Goal: Navigation & Orientation: Find specific page/section

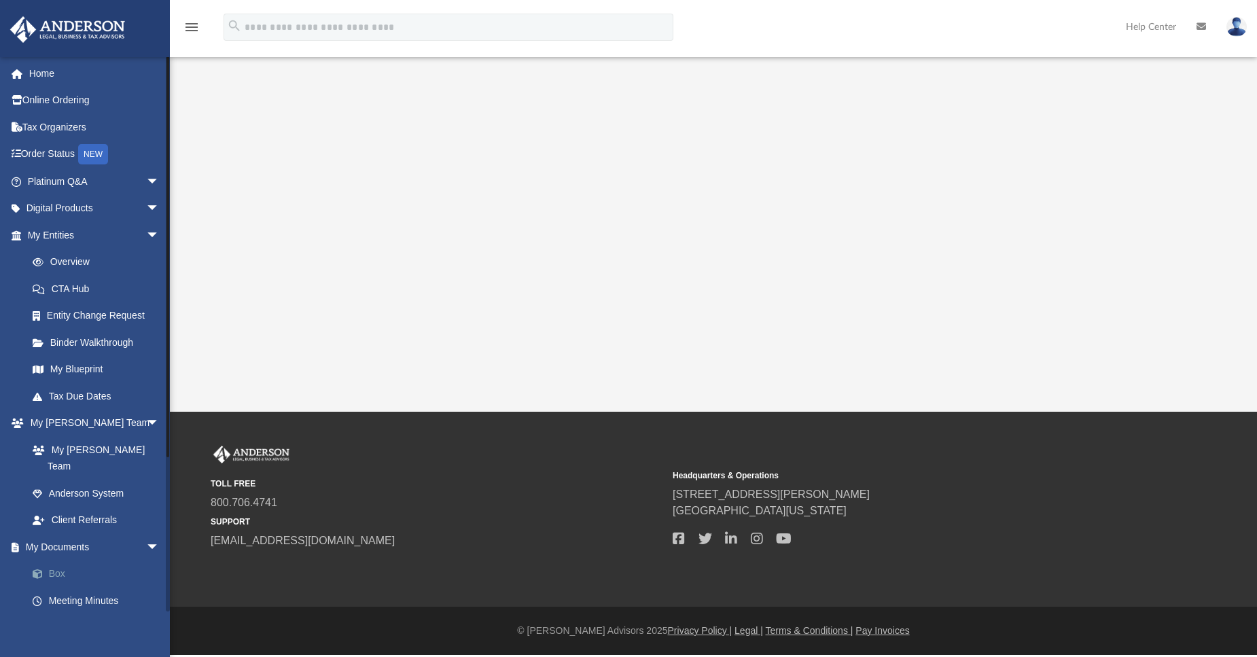
click at [62, 562] on link "Box" at bounding box center [99, 573] width 161 height 27
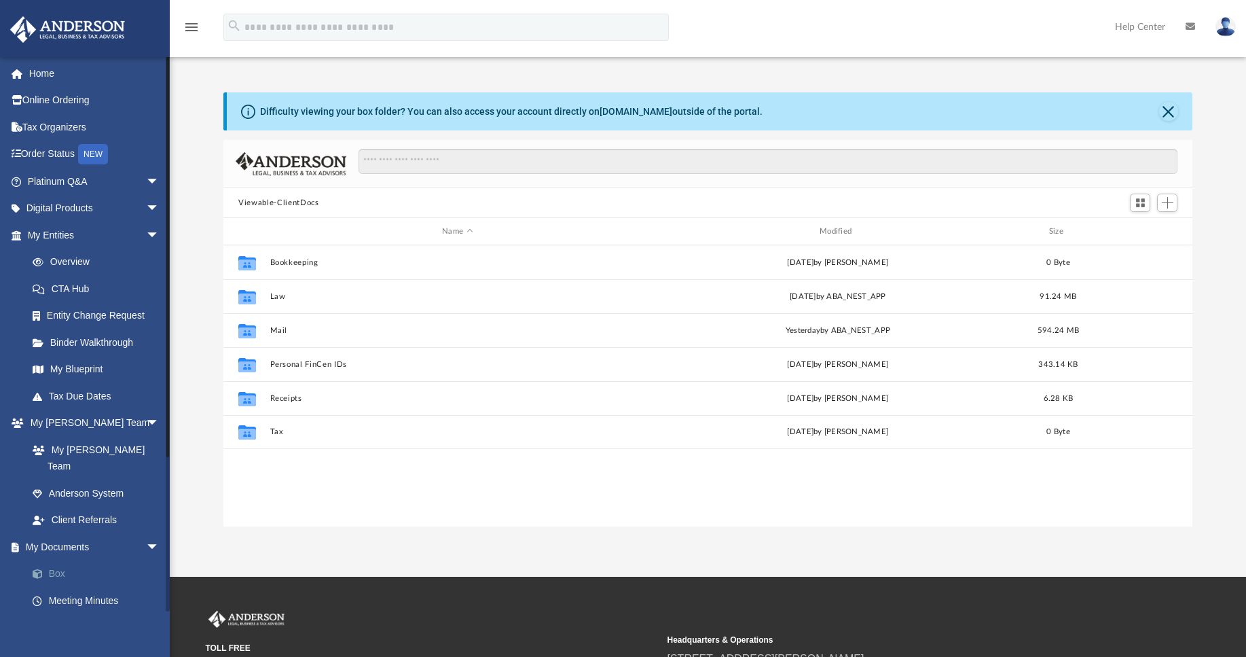
scroll to position [299, 958]
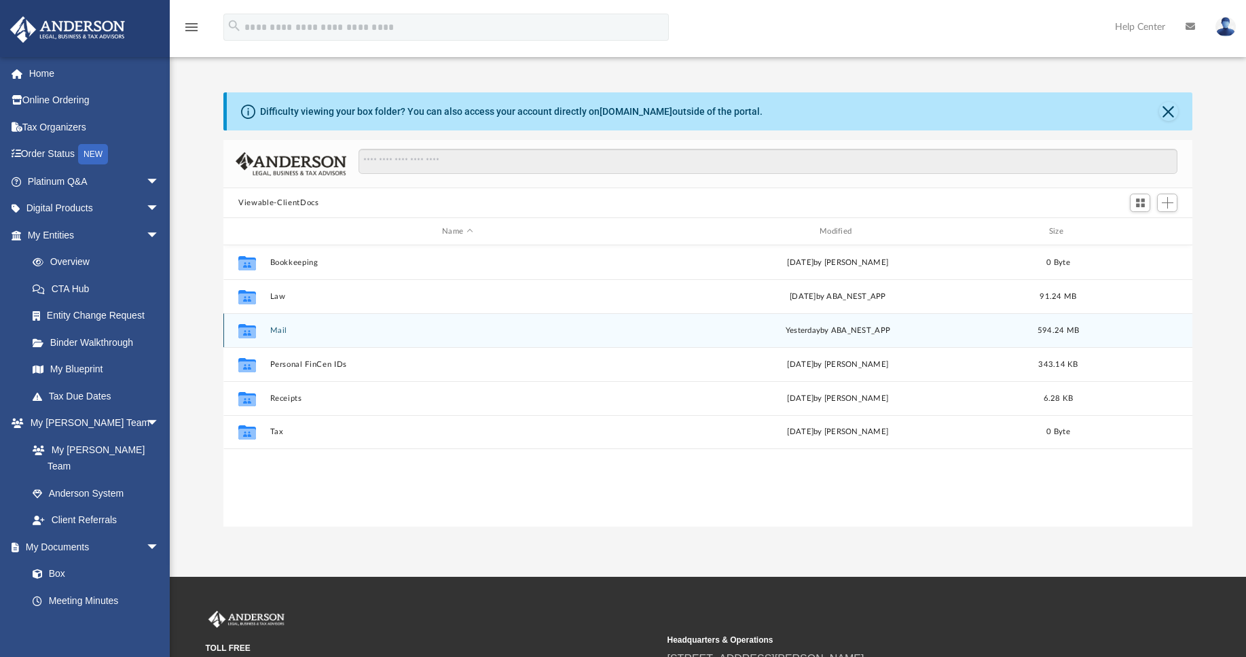
click at [280, 338] on div "Collaborated Folder Mail [DATE] by ABA_NEST_APP 594.24 MB" at bounding box center [707, 330] width 969 height 34
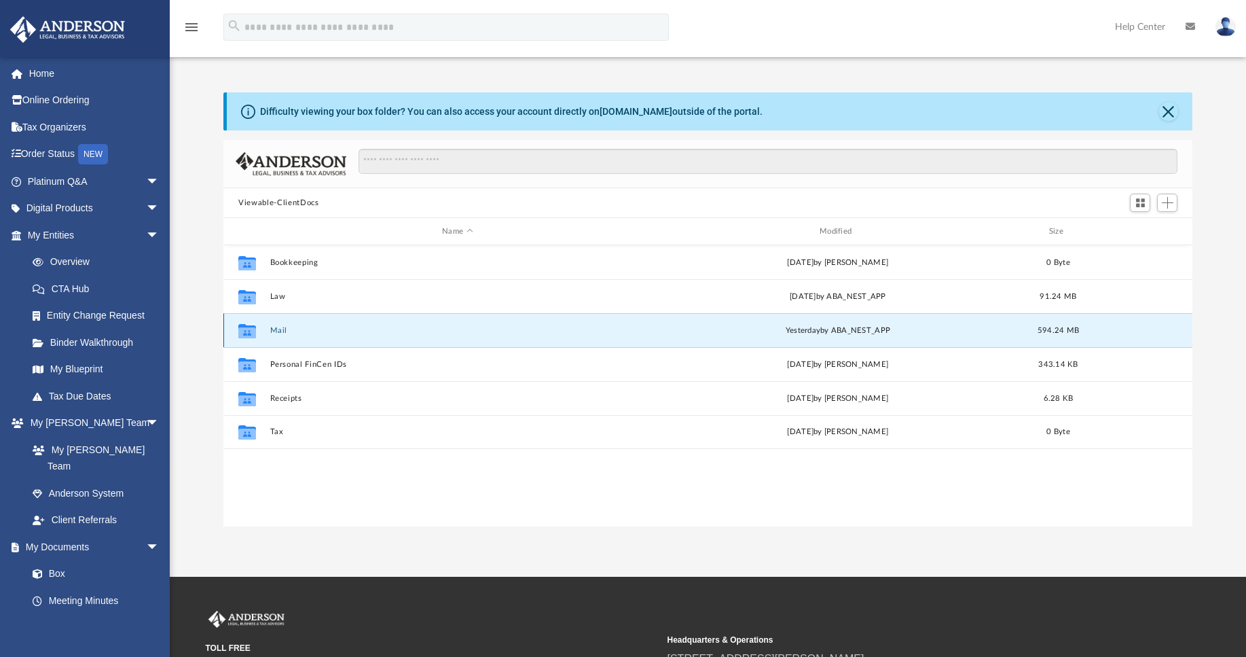
click at [278, 334] on button "Mail" at bounding box center [457, 330] width 375 height 9
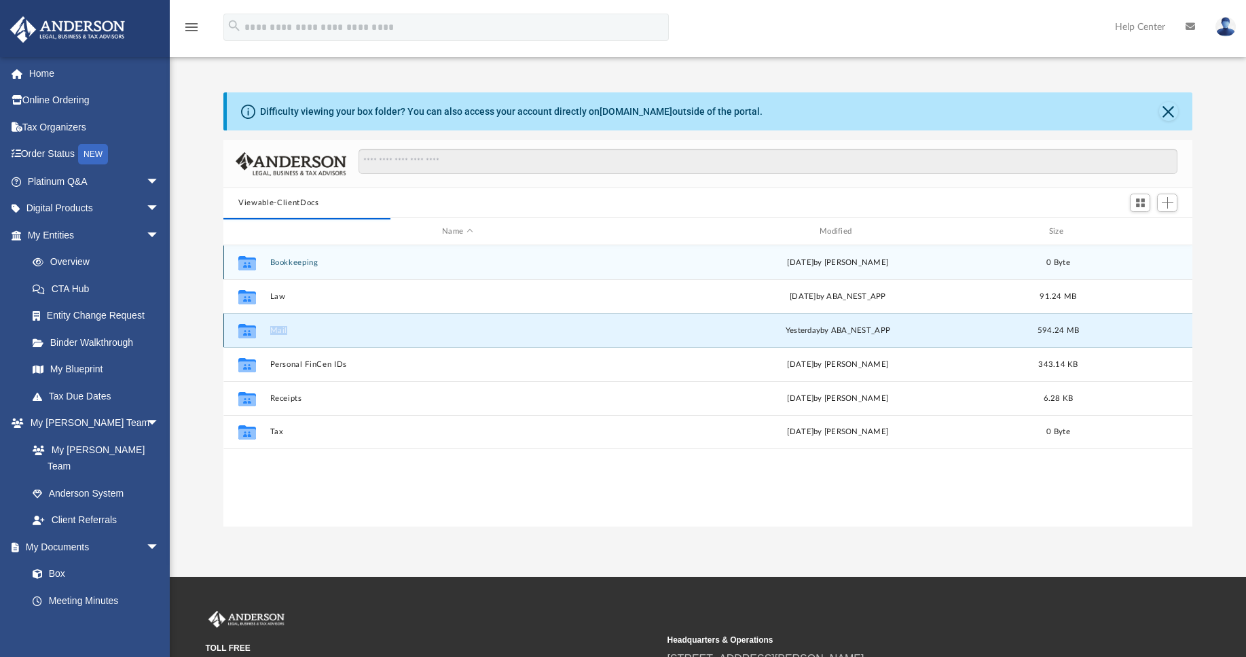
scroll to position [257, 958]
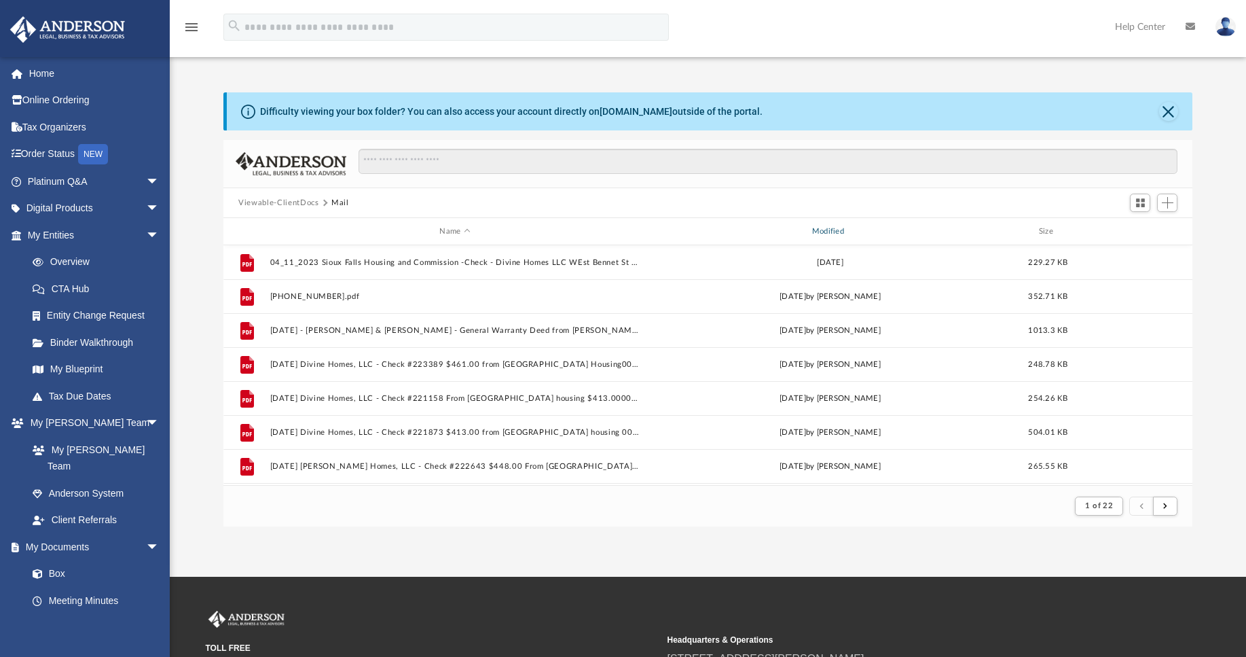
click at [829, 229] on div "Modified" at bounding box center [830, 232] width 370 height 12
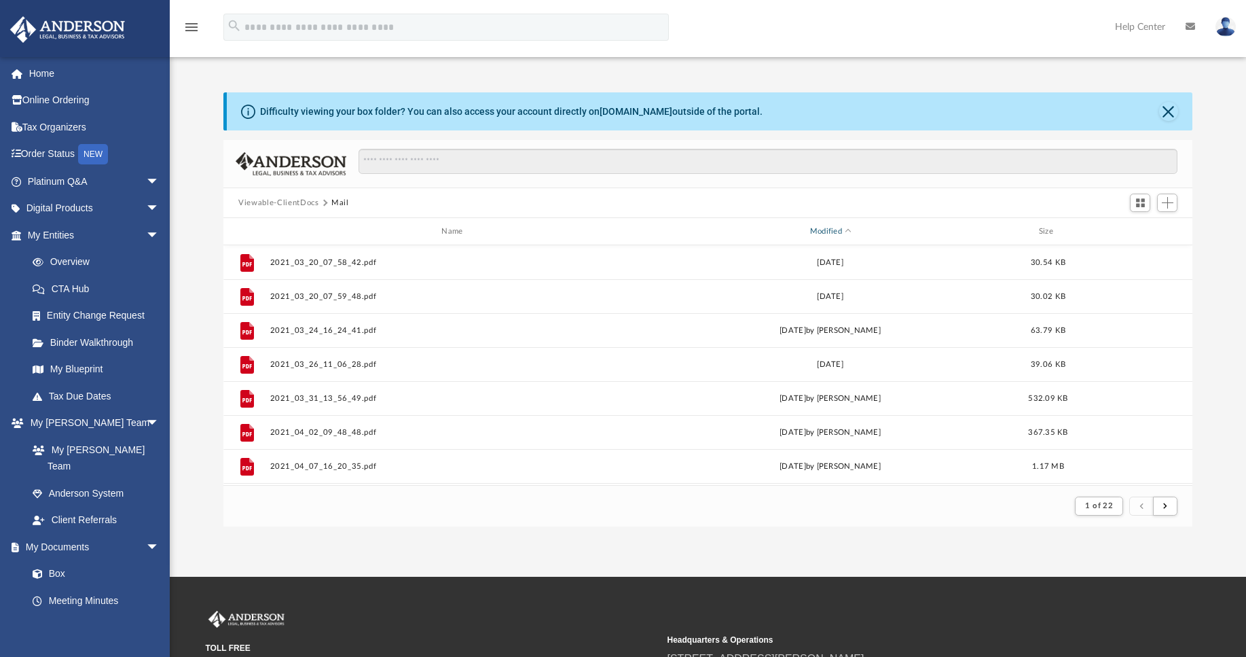
click at [823, 234] on div "Modified" at bounding box center [830, 232] width 370 height 12
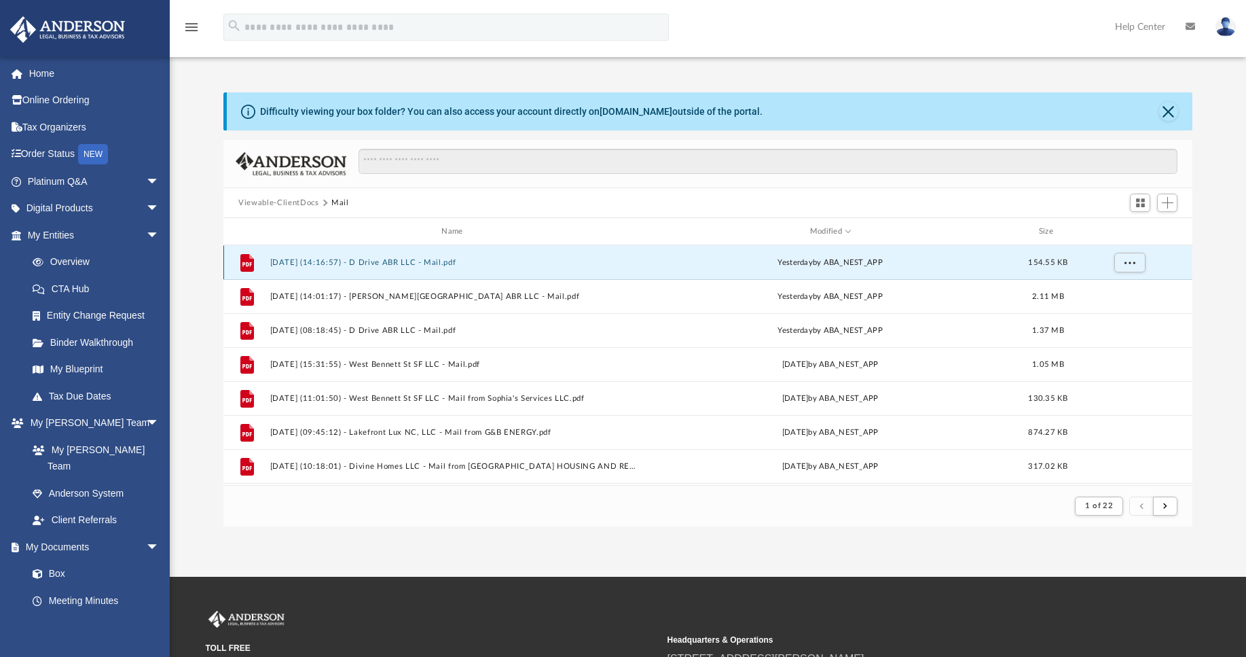
click at [408, 259] on button "[DATE] (14:16:57) - D Drive ABR LLC - Mail.pdf" at bounding box center [455, 262] width 370 height 9
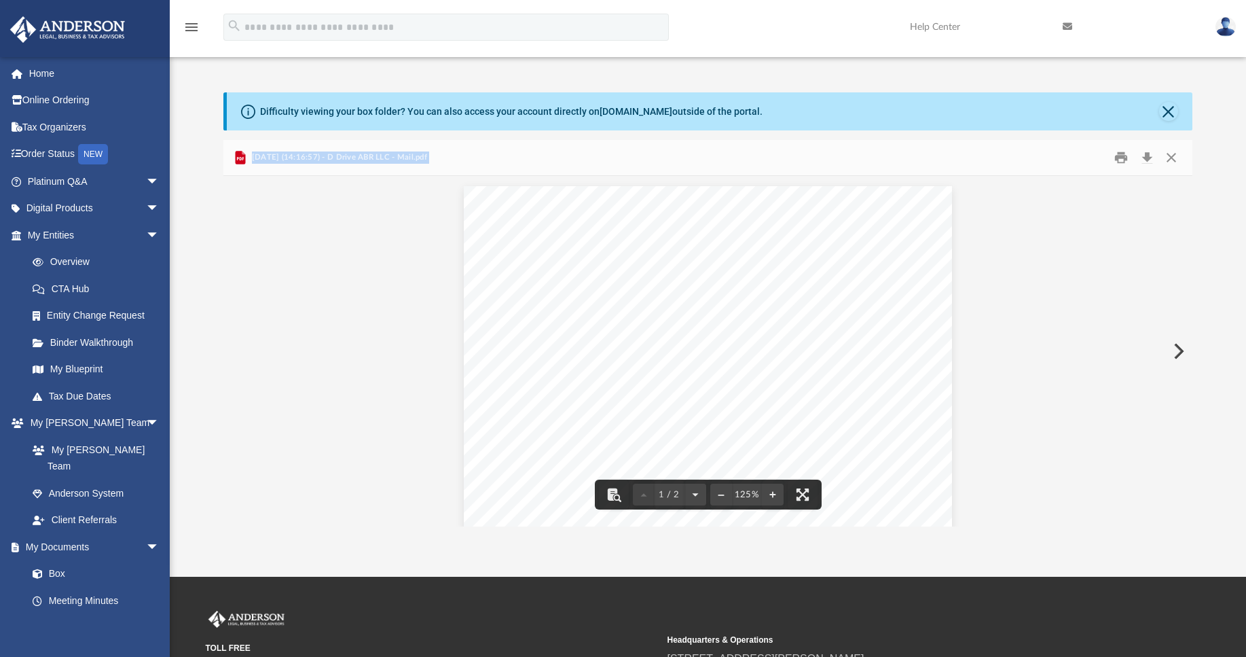
click at [1177, 357] on button "Preview" at bounding box center [1178, 351] width 30 height 38
click at [1171, 357] on button "Preview" at bounding box center [1178, 351] width 30 height 38
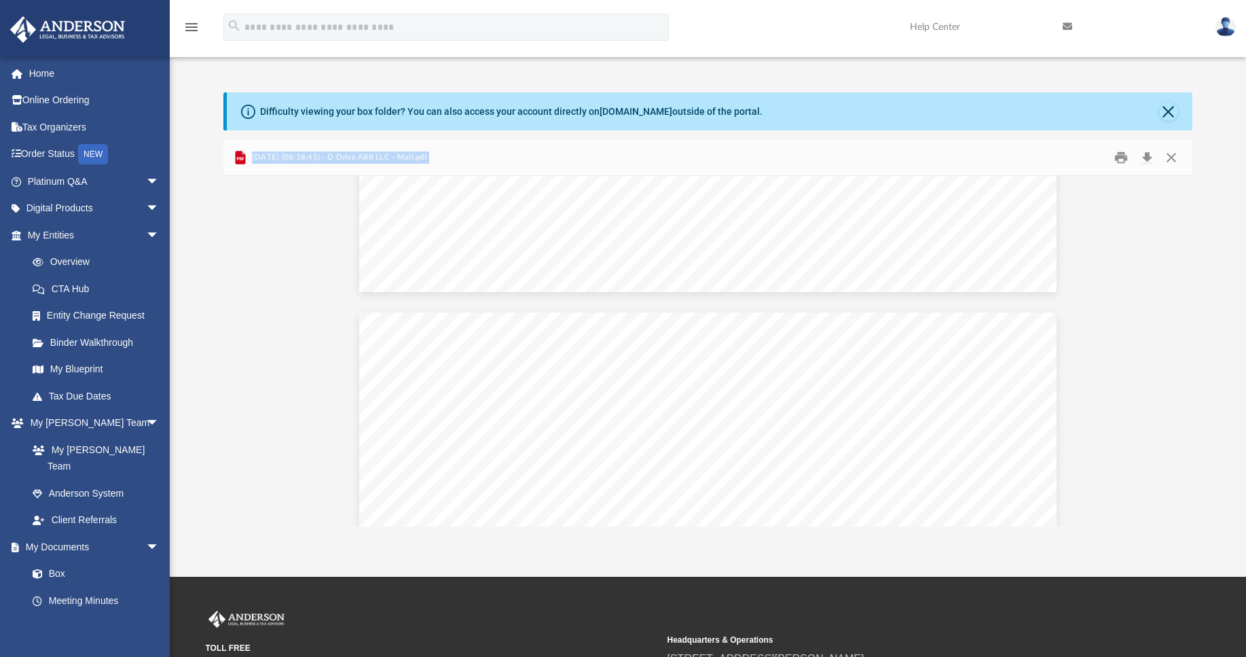
scroll to position [831, 0]
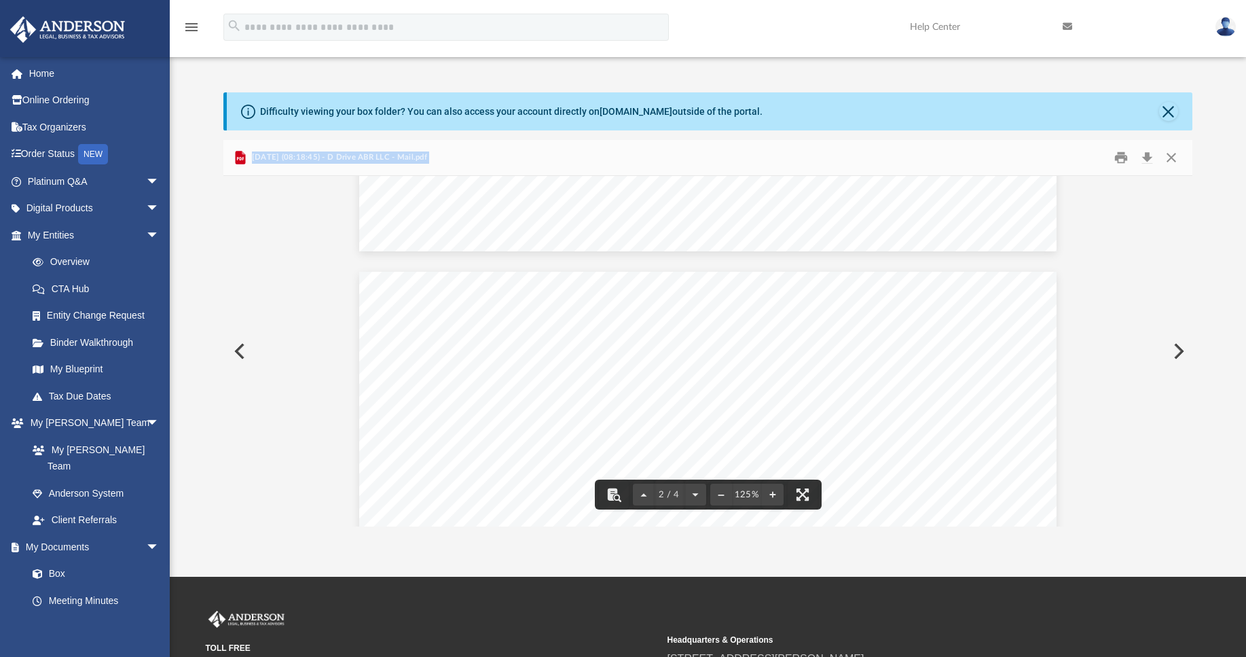
click at [1177, 353] on button "Preview" at bounding box center [1178, 351] width 30 height 38
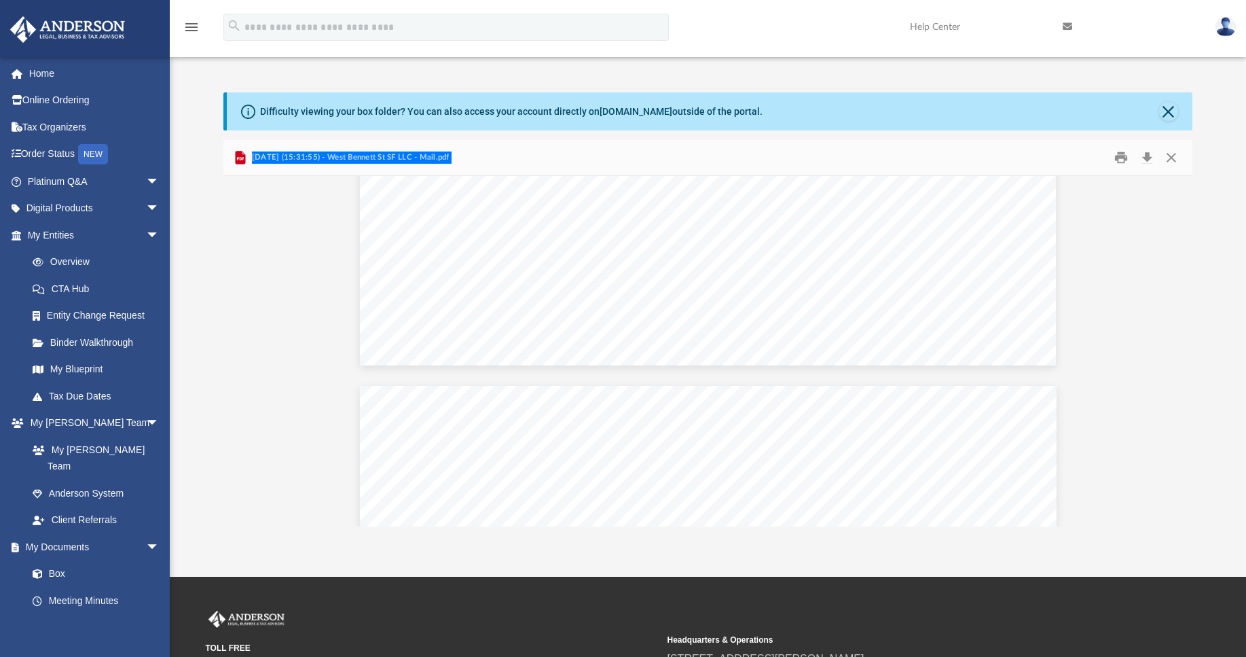
scroll to position [0, 0]
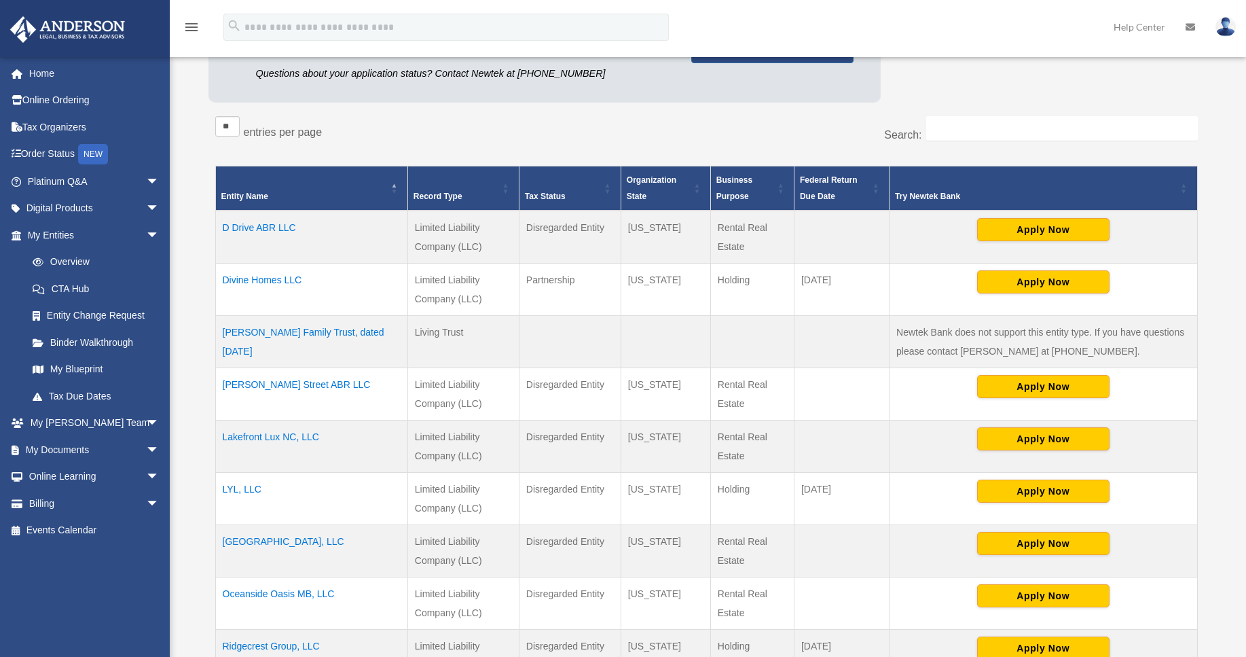
scroll to position [313, 0]
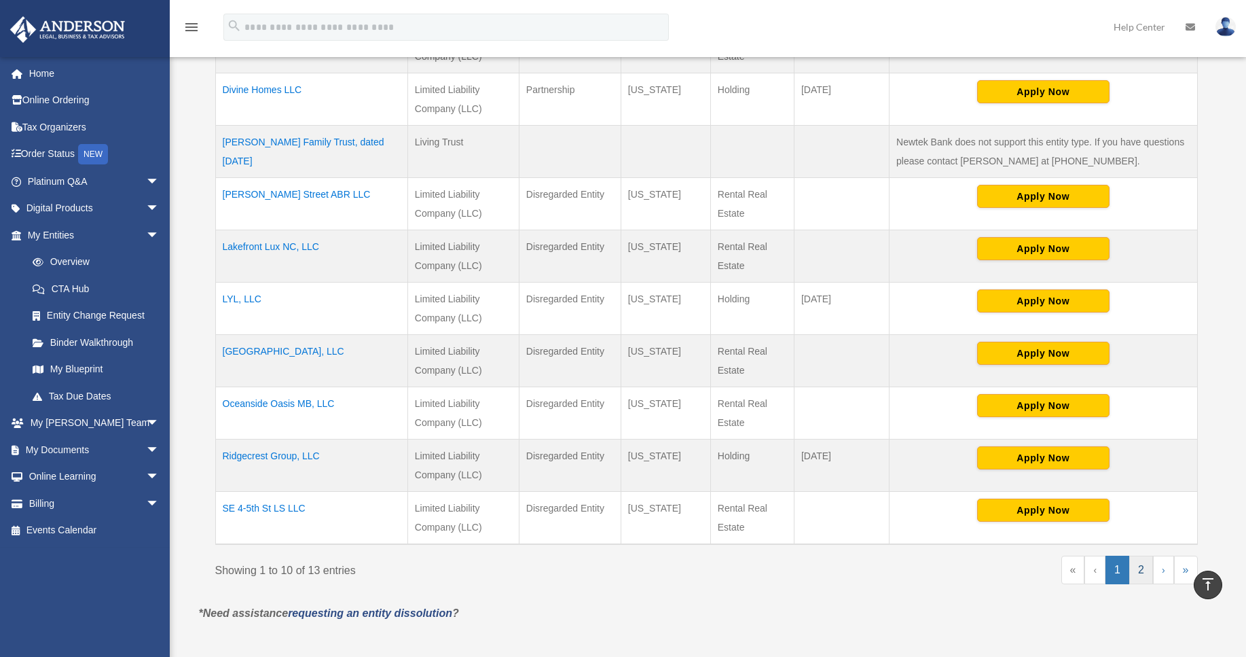
click at [1143, 573] on link "2" at bounding box center [1142, 570] width 24 height 29
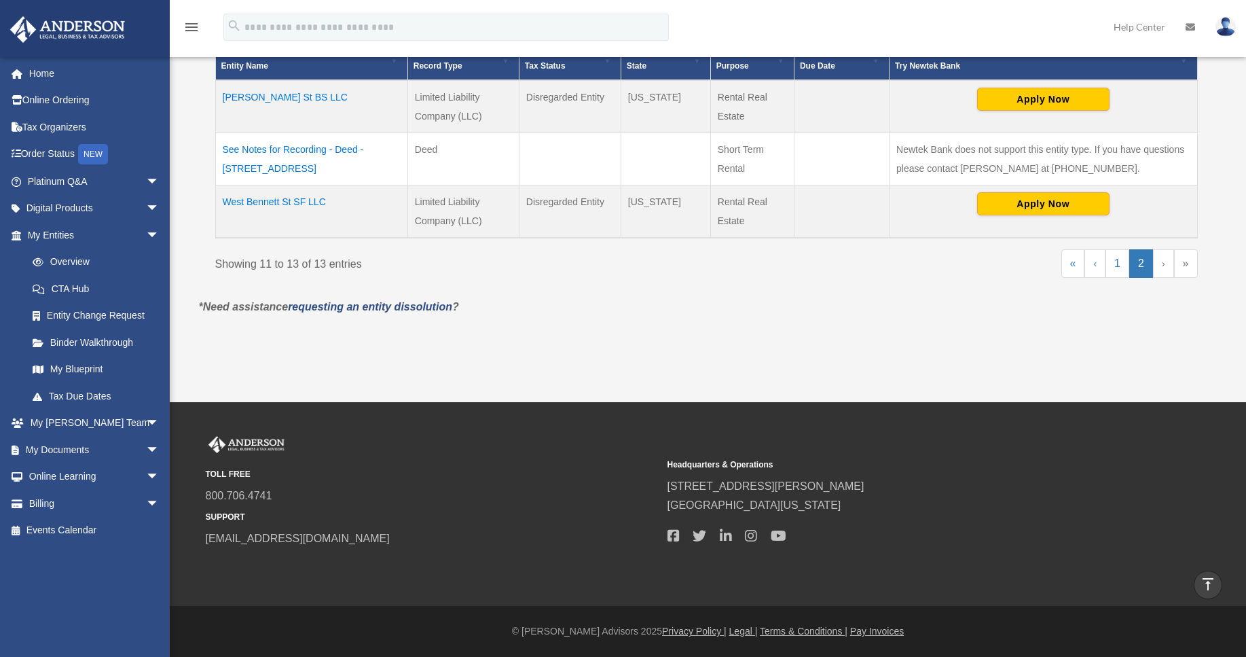
click at [266, 200] on td "West Bennett St SF LLC" at bounding box center [311, 211] width 192 height 53
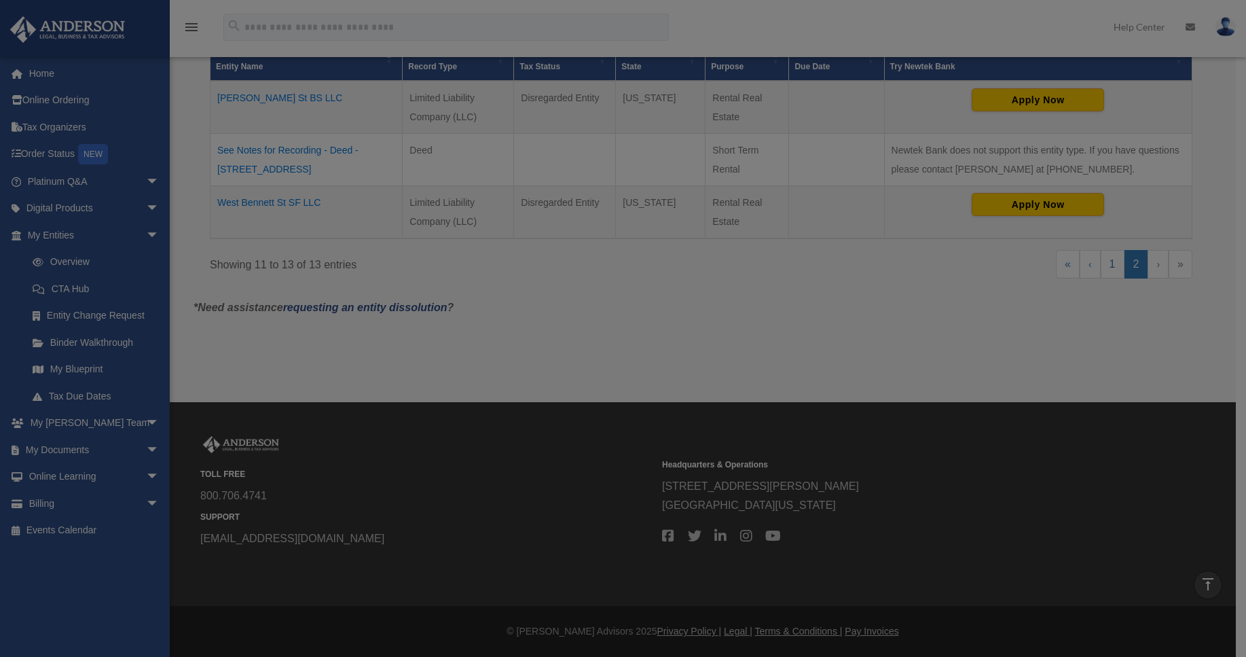
scroll to position [313, 0]
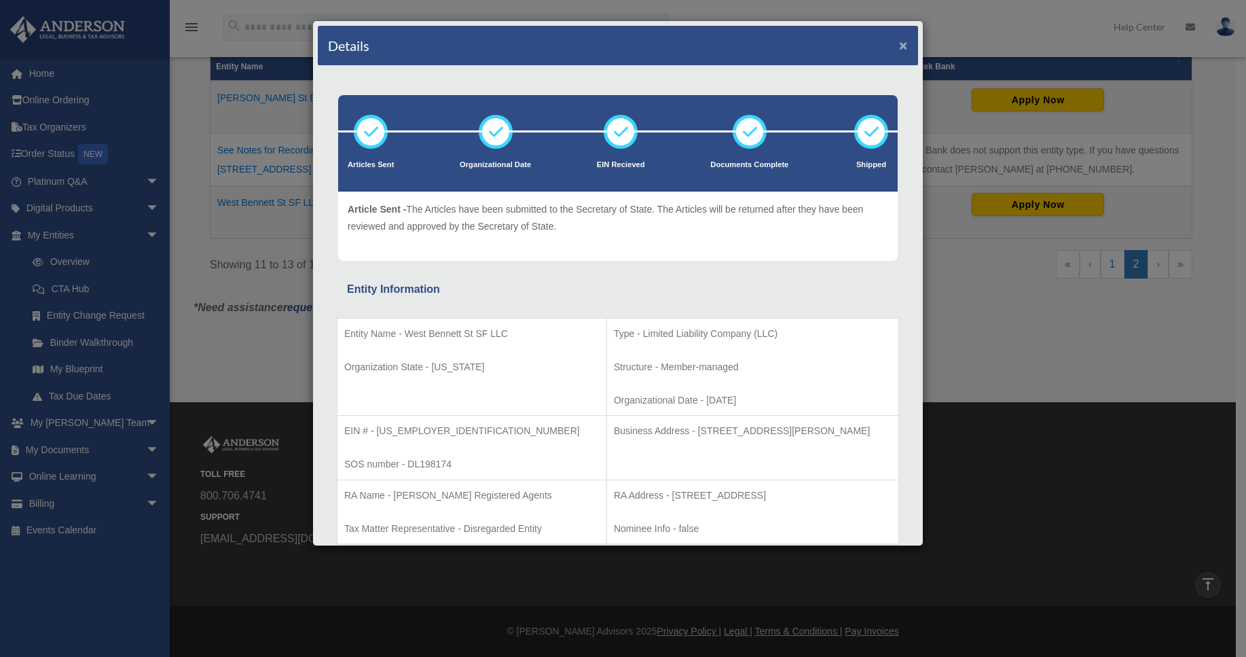
click at [899, 44] on button "×" at bounding box center [903, 45] width 9 height 14
